Goal: Entertainment & Leisure: Consume media (video, audio)

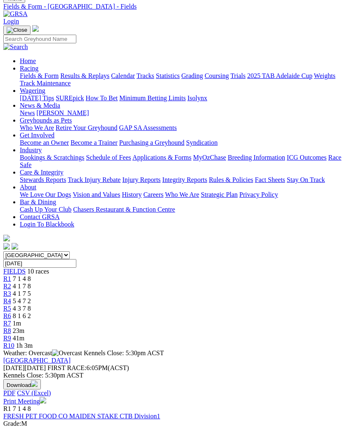
scroll to position [28, 0]
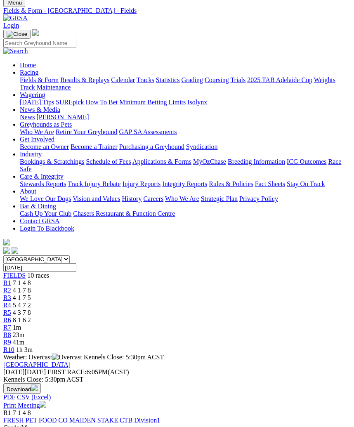
click at [11, 302] on span "R4" at bounding box center [7, 305] width 8 height 7
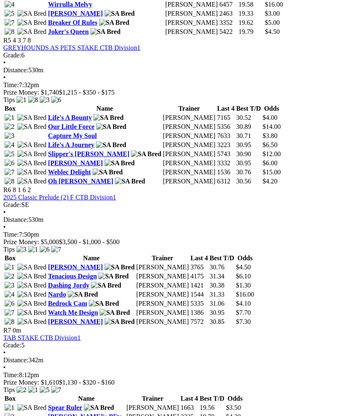
scroll to position [963, 0]
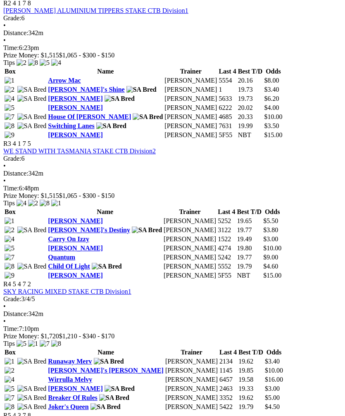
scroll to position [586, 0]
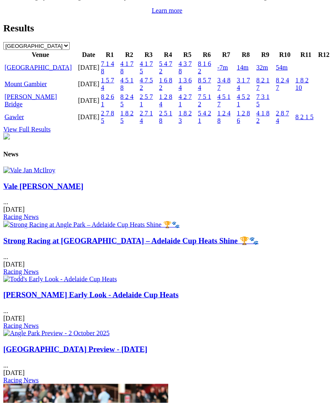
scroll to position [914, 0]
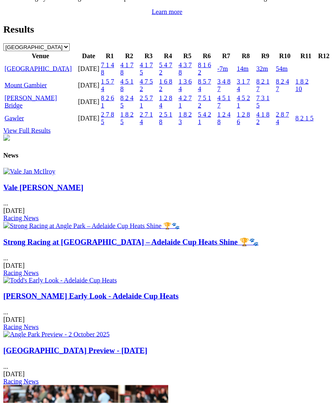
click at [22, 122] on link "Gawler" at bounding box center [14, 118] width 19 height 7
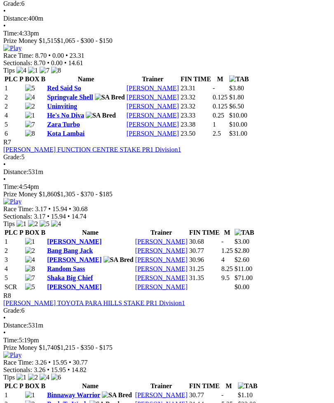
scroll to position [1219, 0]
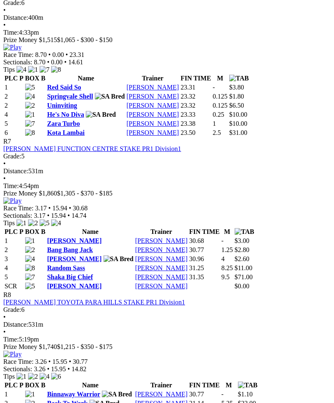
click at [21, 197] on img at bounding box center [12, 200] width 18 height 7
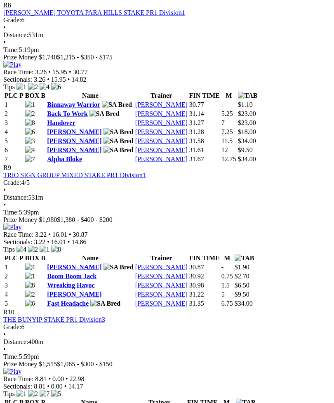
scroll to position [1509, 0]
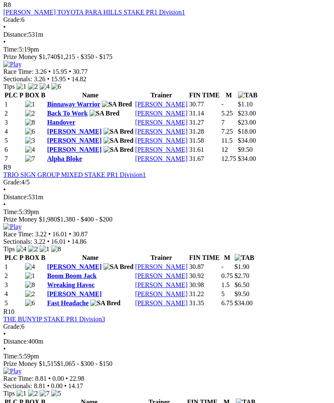
click at [21, 61] on img at bounding box center [12, 64] width 18 height 7
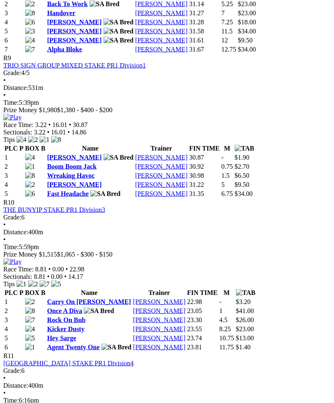
scroll to position [1620, 0]
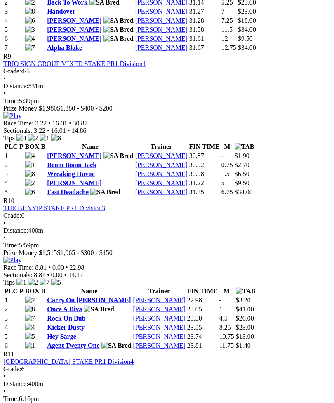
click at [21, 120] on img at bounding box center [12, 115] width 18 height 7
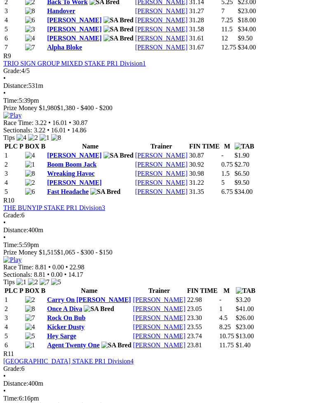
click at [220, 6] on td "31.14" at bounding box center [204, 2] width 31 height 8
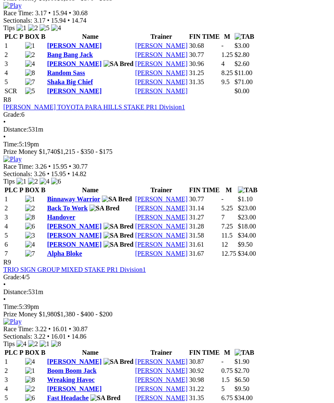
scroll to position [1397, 0]
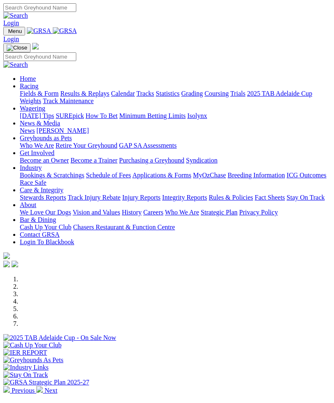
scroll to position [941, 0]
